Goal: Navigation & Orientation: Understand site structure

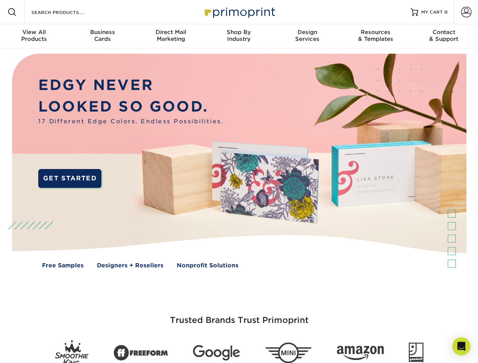
click at [239, 182] on img at bounding box center [238, 166] width 473 height 236
click at [12, 12] on span at bounding box center [12, 12] width 9 height 9
click at [466, 12] on span at bounding box center [466, 12] width 11 height 11
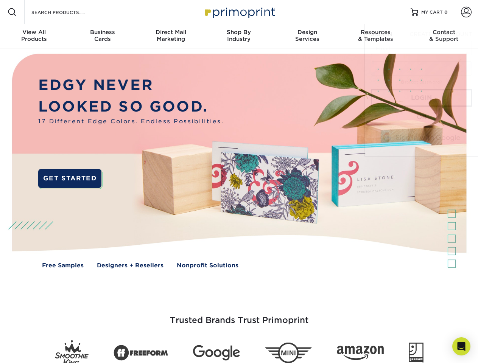
click at [34, 36] on div "View All Products" at bounding box center [34, 36] width 68 height 14
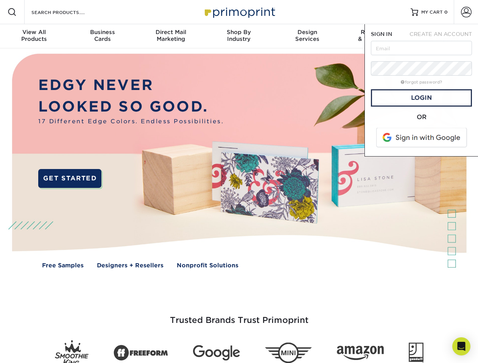
click at [102, 36] on div "Business Cards" at bounding box center [102, 36] width 68 height 14
click at [171, 36] on div "Direct Mail Marketing" at bounding box center [171, 36] width 68 height 14
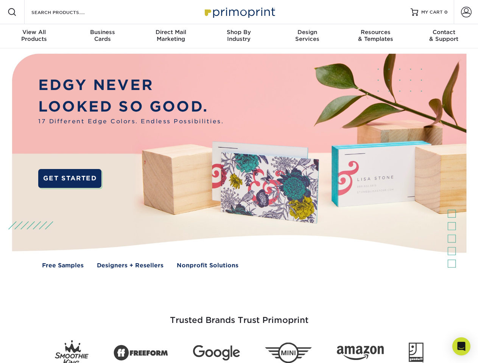
click at [239, 36] on div "Shop By Industry" at bounding box center [239, 36] width 68 height 14
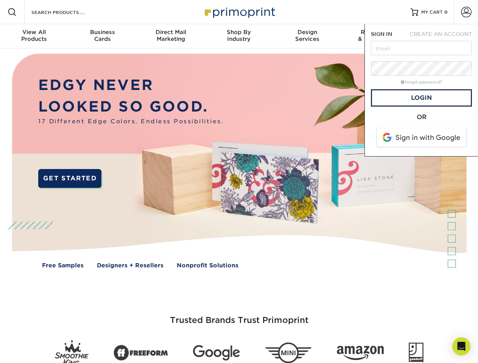
click at [307, 36] on div "Design Services" at bounding box center [307, 36] width 68 height 14
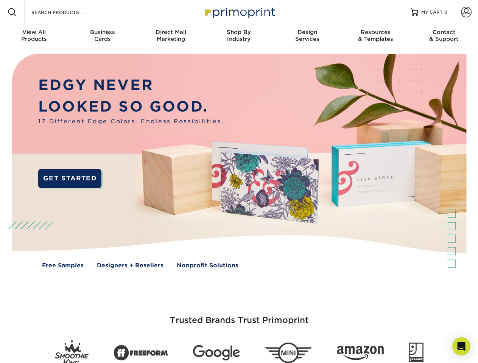
click at [375, 36] on span "SIGN IN" at bounding box center [381, 34] width 21 height 6
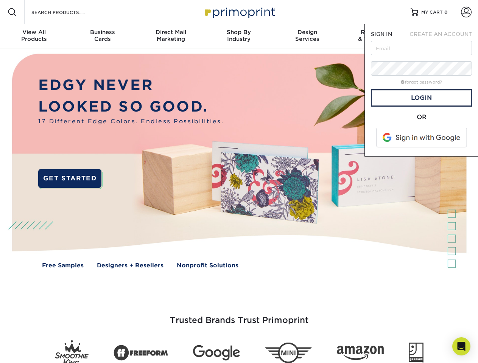
click at [444, 36] on nav "Resources Menu Search Products Account SIGN IN CREATE AN ACCOUNT forgot passwor…" at bounding box center [239, 24] width 478 height 48
